Goal: Information Seeking & Learning: Learn about a topic

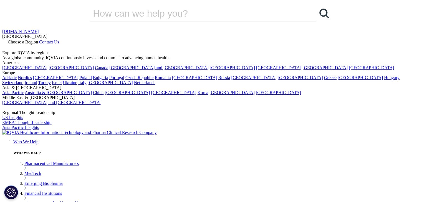
click at [27, 171] on link "MedTech" at bounding box center [32, 173] width 17 height 5
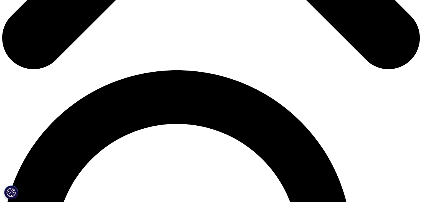
scroll to position [350, 0]
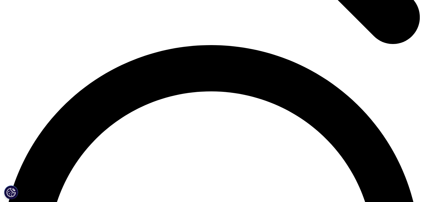
scroll to position [805, 0]
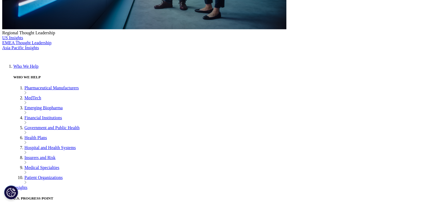
scroll to position [1473, 0]
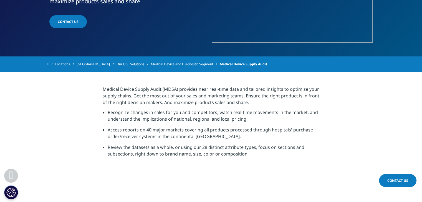
scroll to position [131, 0]
